Goal: Navigation & Orientation: Find specific page/section

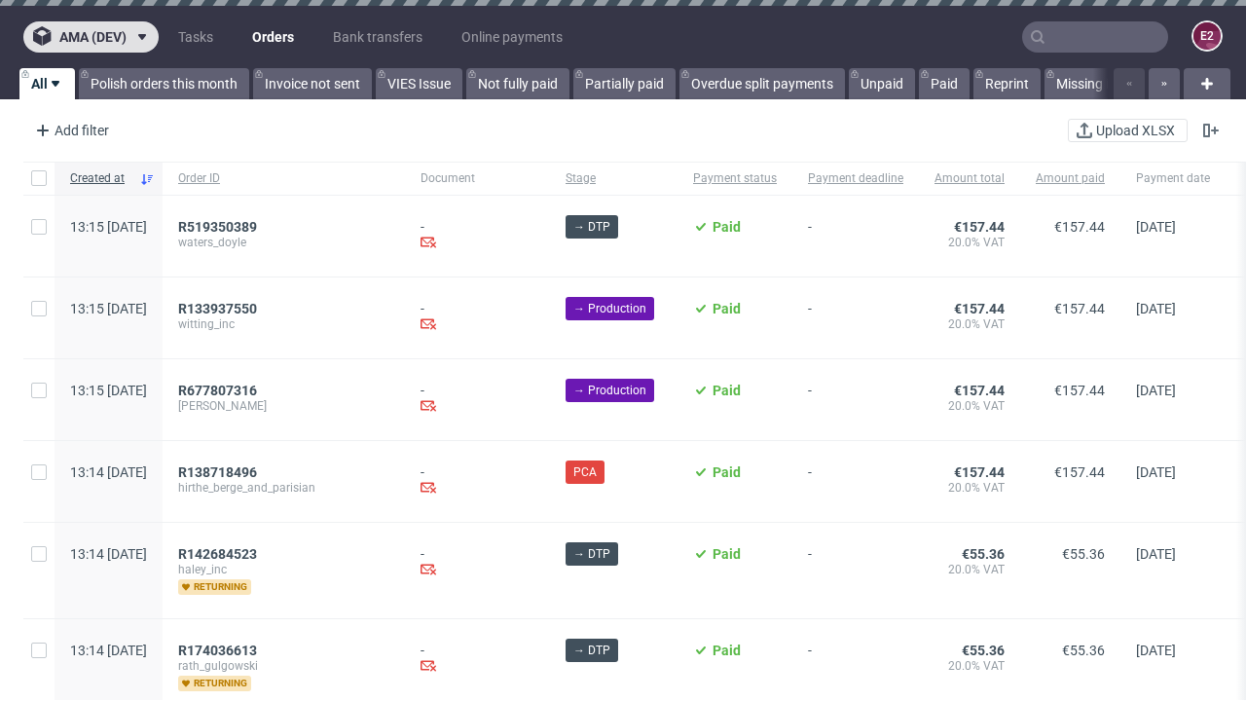
click at [91, 37] on span "ama (dev)" at bounding box center [92, 37] width 67 height 14
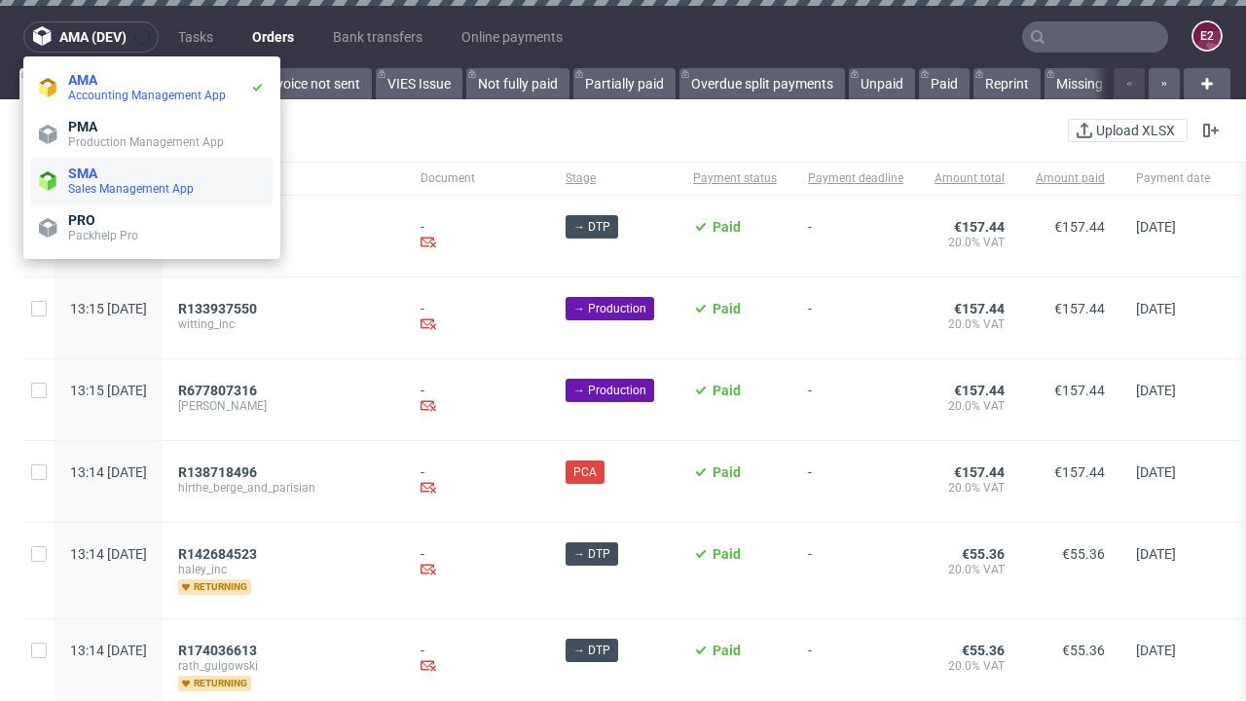
click at [152, 181] on span "Sales Management App" at bounding box center [166, 189] width 197 height 16
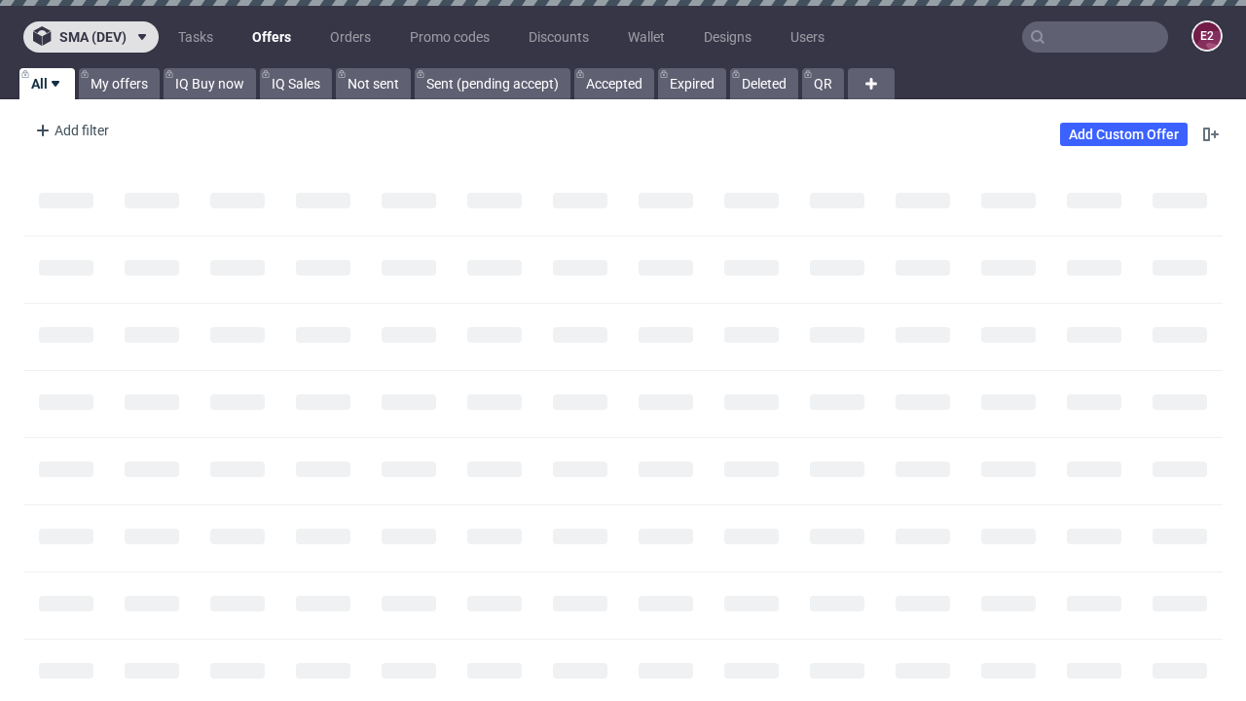
click at [91, 37] on span "sma (dev)" at bounding box center [92, 37] width 67 height 14
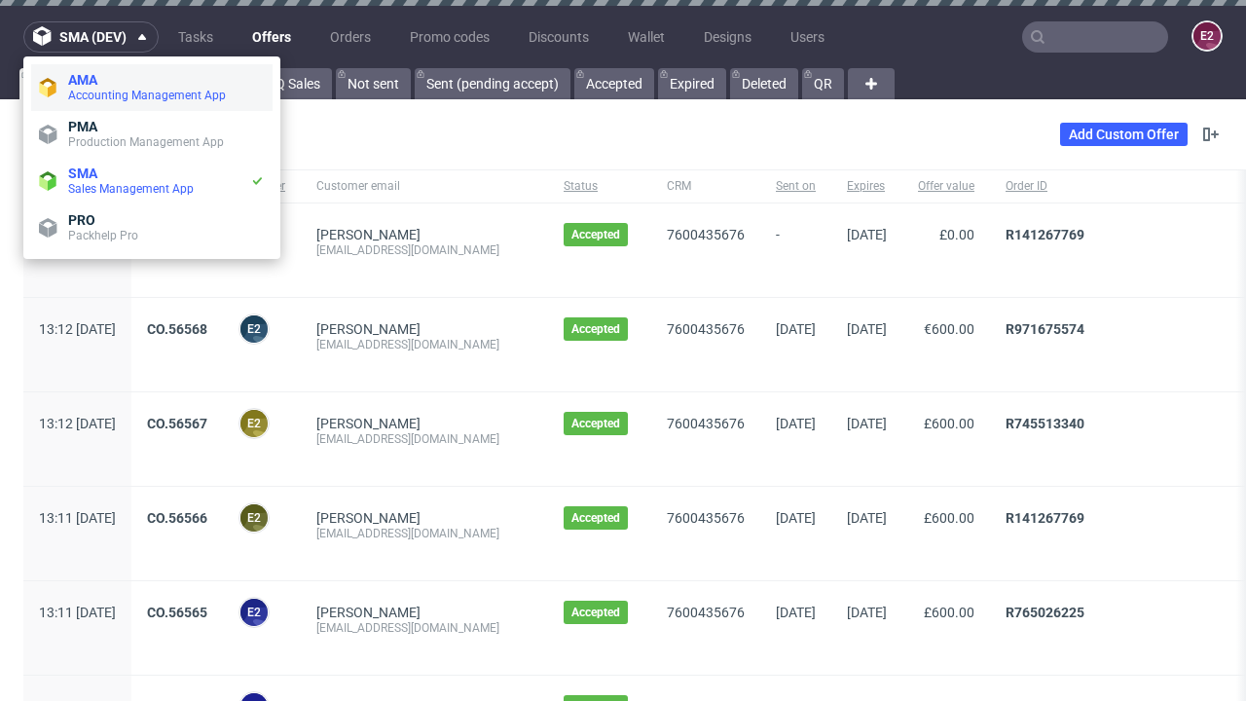
click at [152, 88] on span "Accounting Management App" at bounding box center [166, 96] width 197 height 16
